Goal: Navigation & Orientation: Find specific page/section

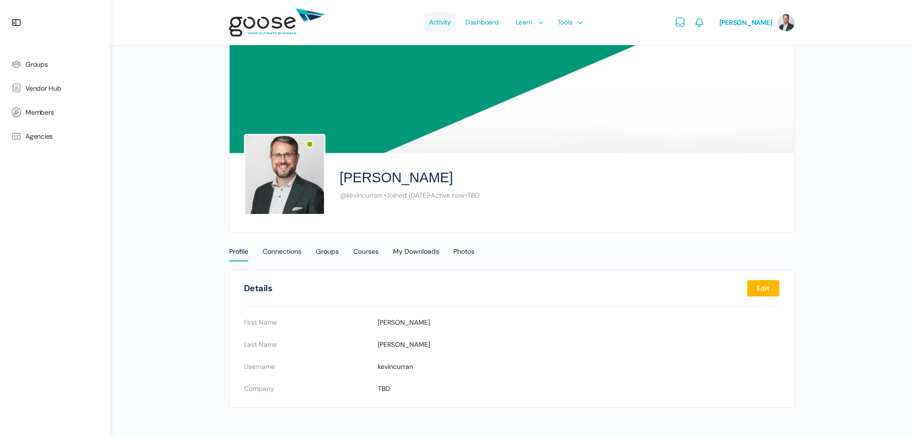
click at [451, 22] on span "Activity" at bounding box center [440, 22] width 22 height 45
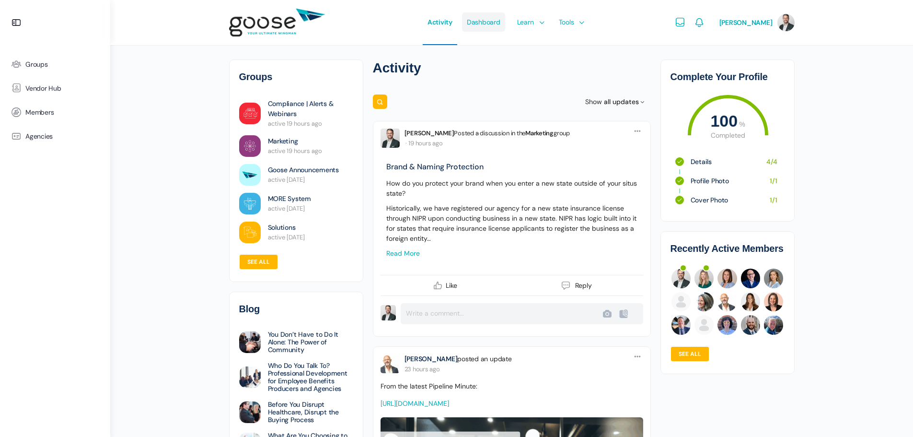
click at [494, 24] on span "Dashboard" at bounding box center [484, 22] width 34 height 45
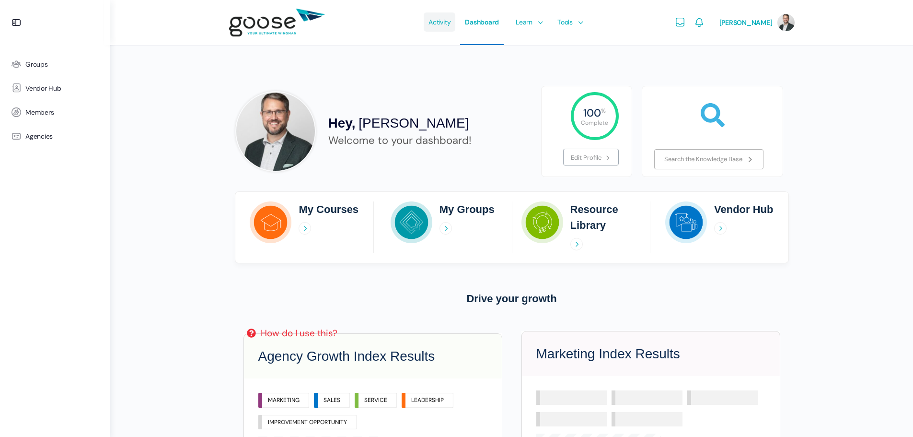
click at [443, 23] on span "Activity" at bounding box center [440, 22] width 22 height 45
